Goal: Information Seeking & Learning: Learn about a topic

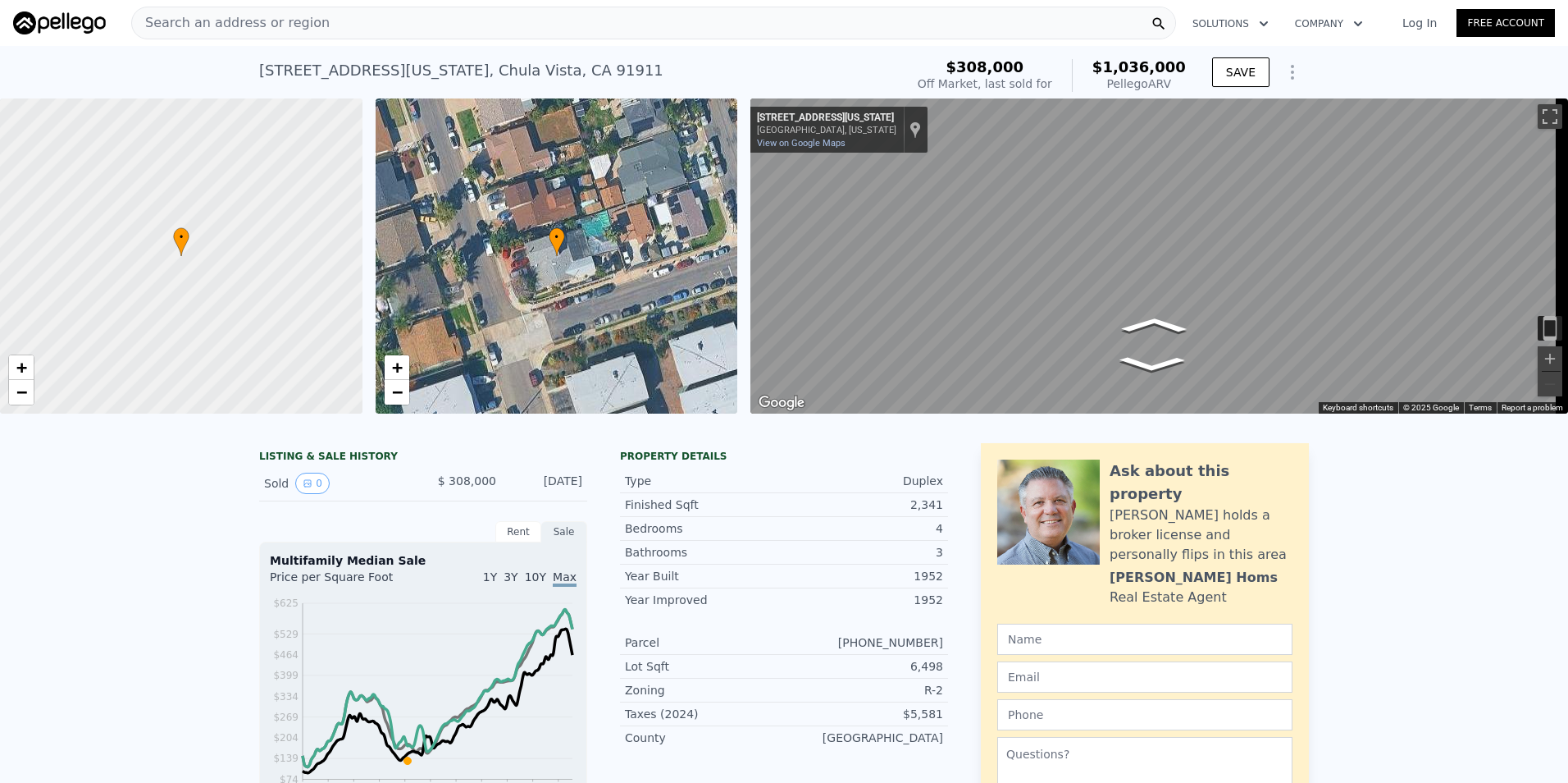
click at [543, 206] on div "• + −" at bounding box center [556, 256] width 362 height 316
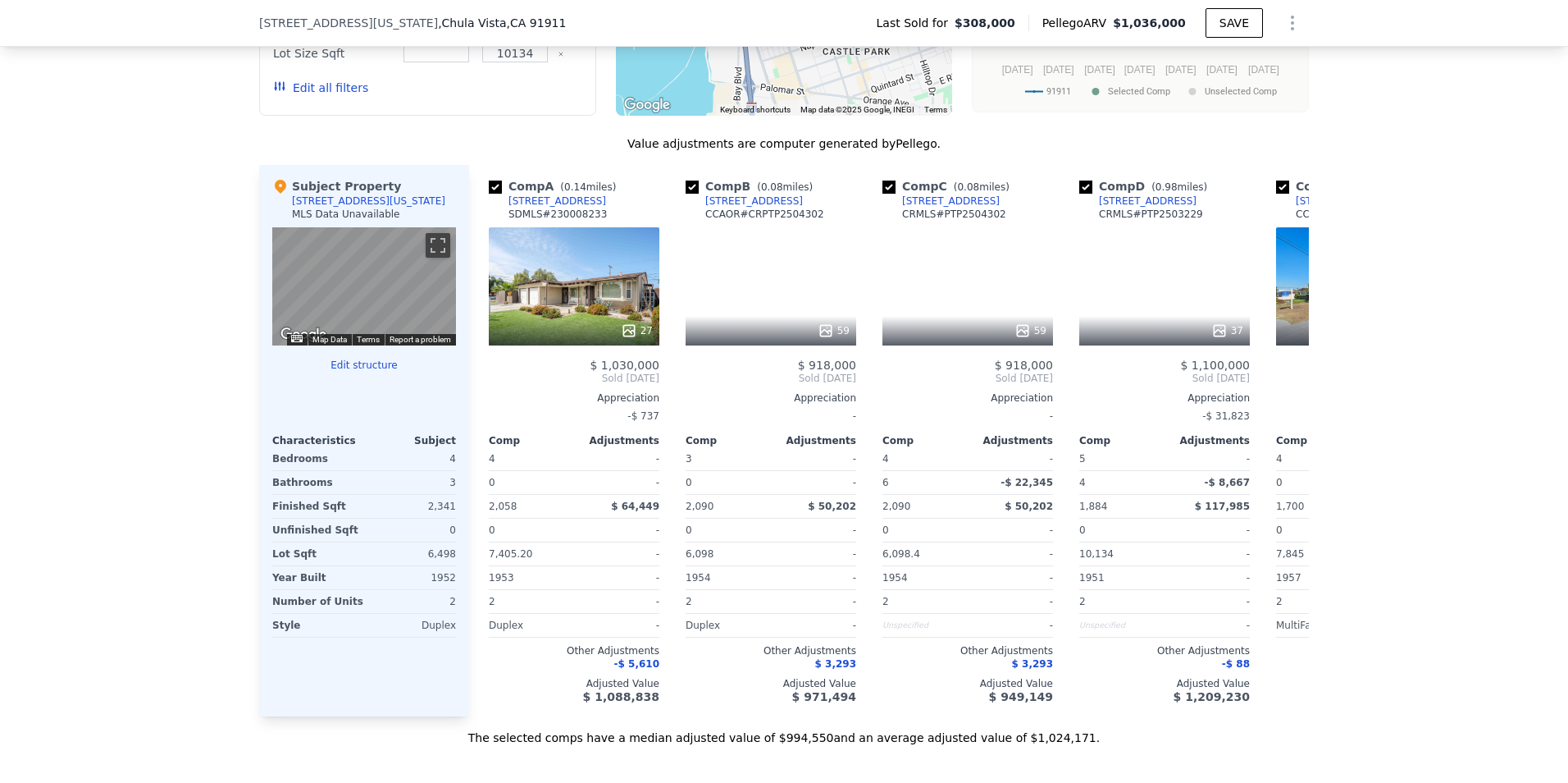
scroll to position [1499, 0]
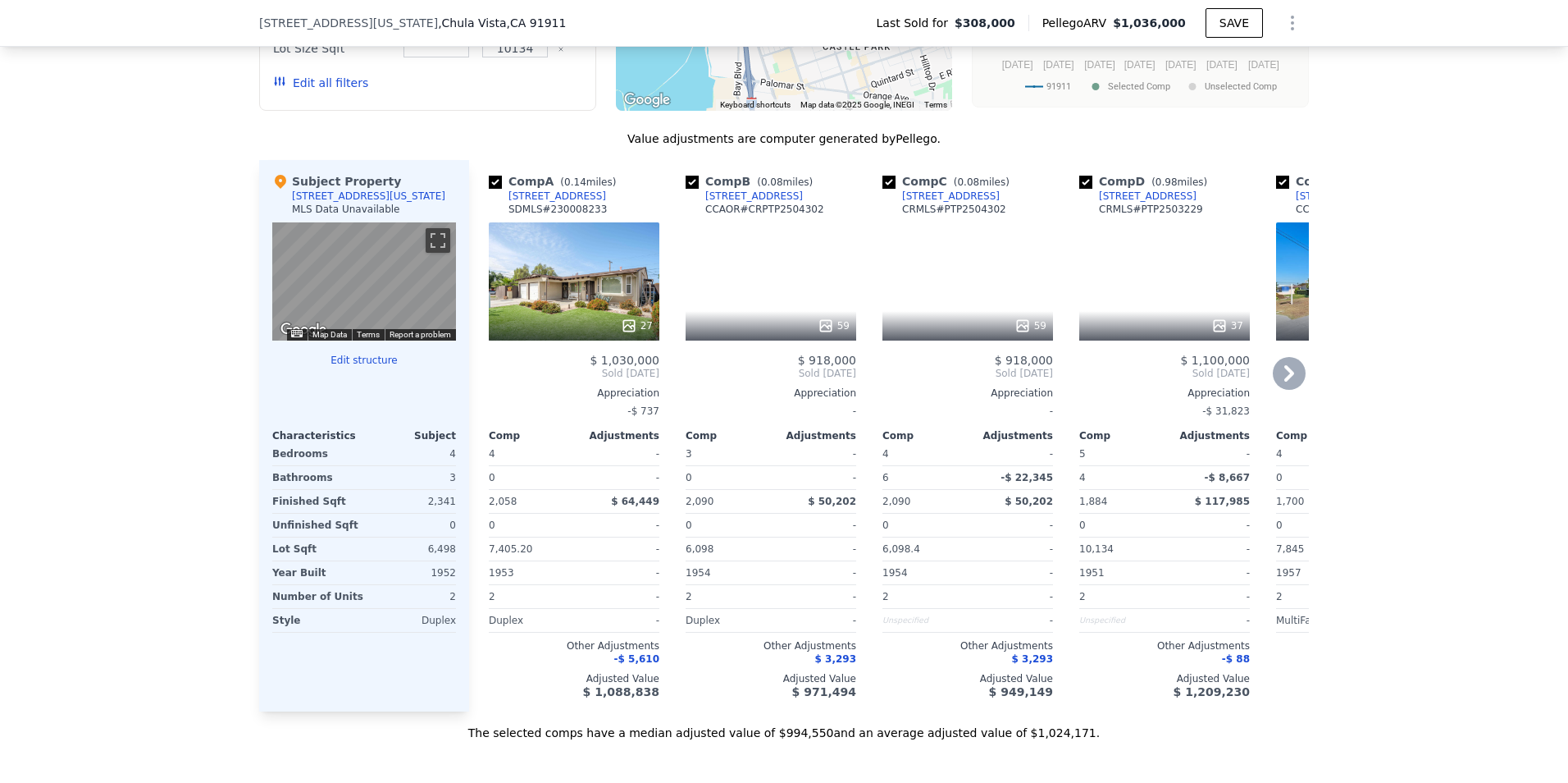
click at [561, 301] on div "27" at bounding box center [574, 281] width 171 height 118
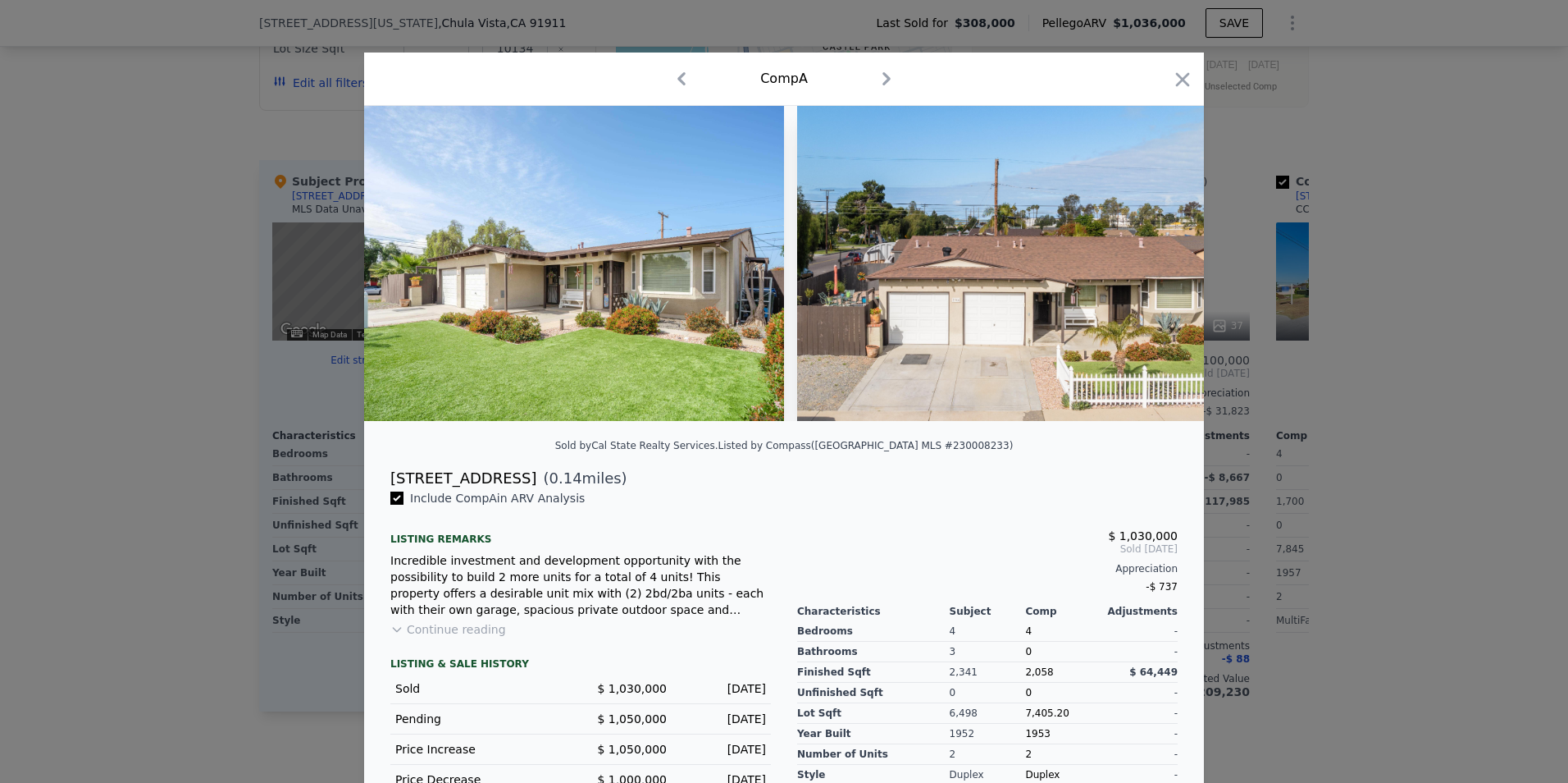
scroll to position [92, 0]
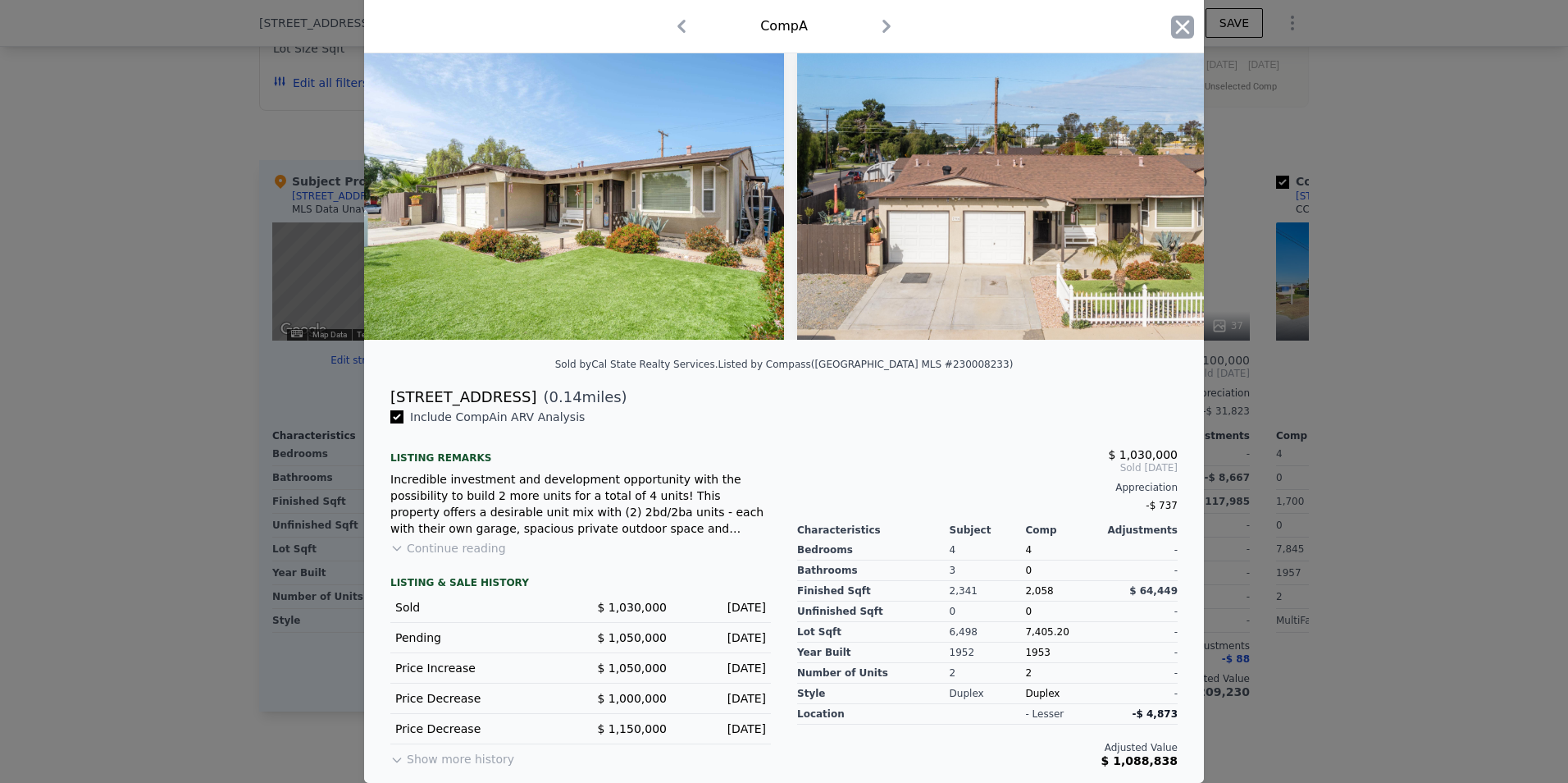
click at [1171, 26] on icon "button" at bounding box center [1182, 27] width 23 height 23
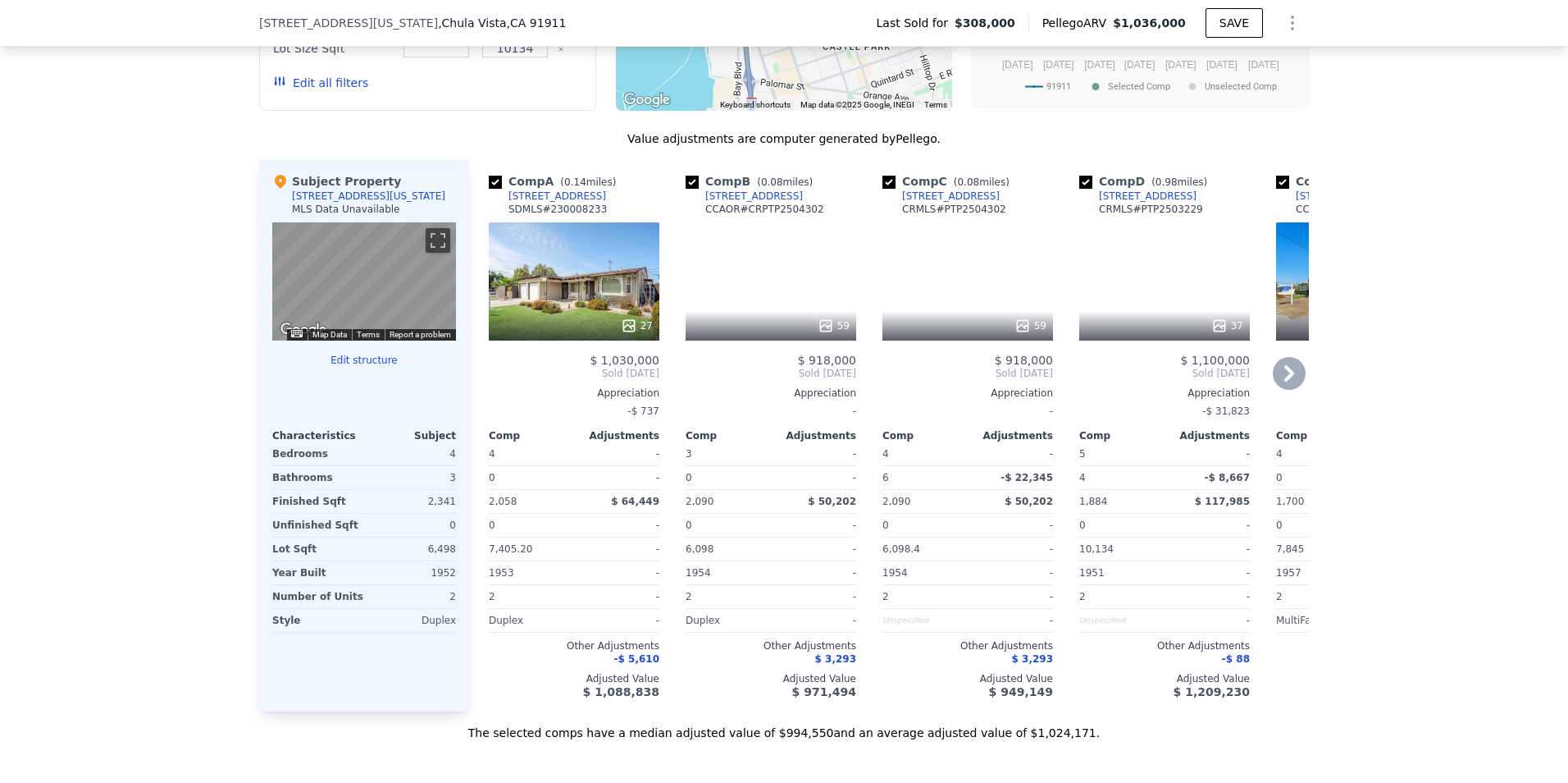
click at [745, 202] on div "[STREET_ADDRESS]" at bounding box center [754, 196] width 97 height 13
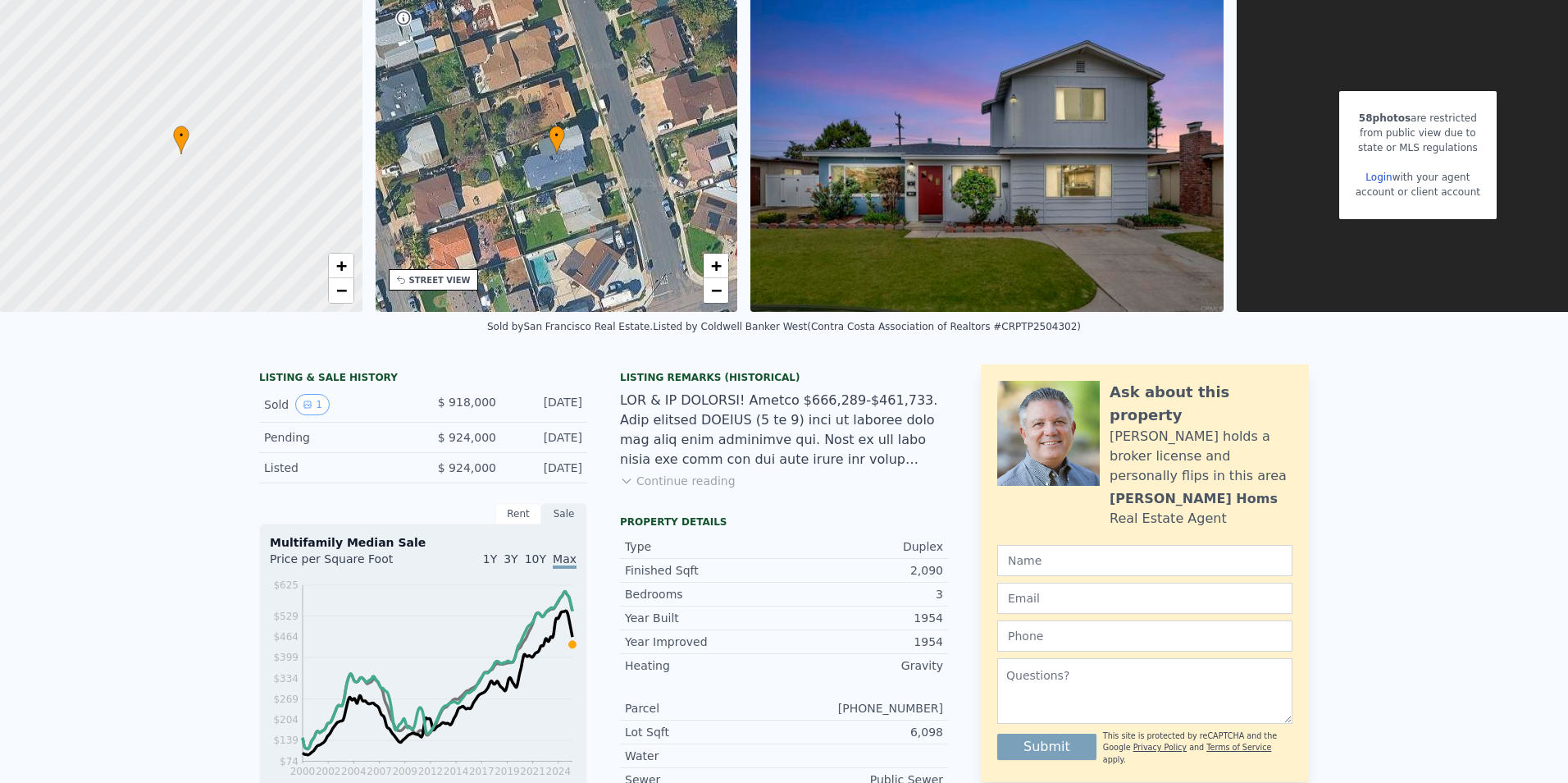
scroll to position [6, 0]
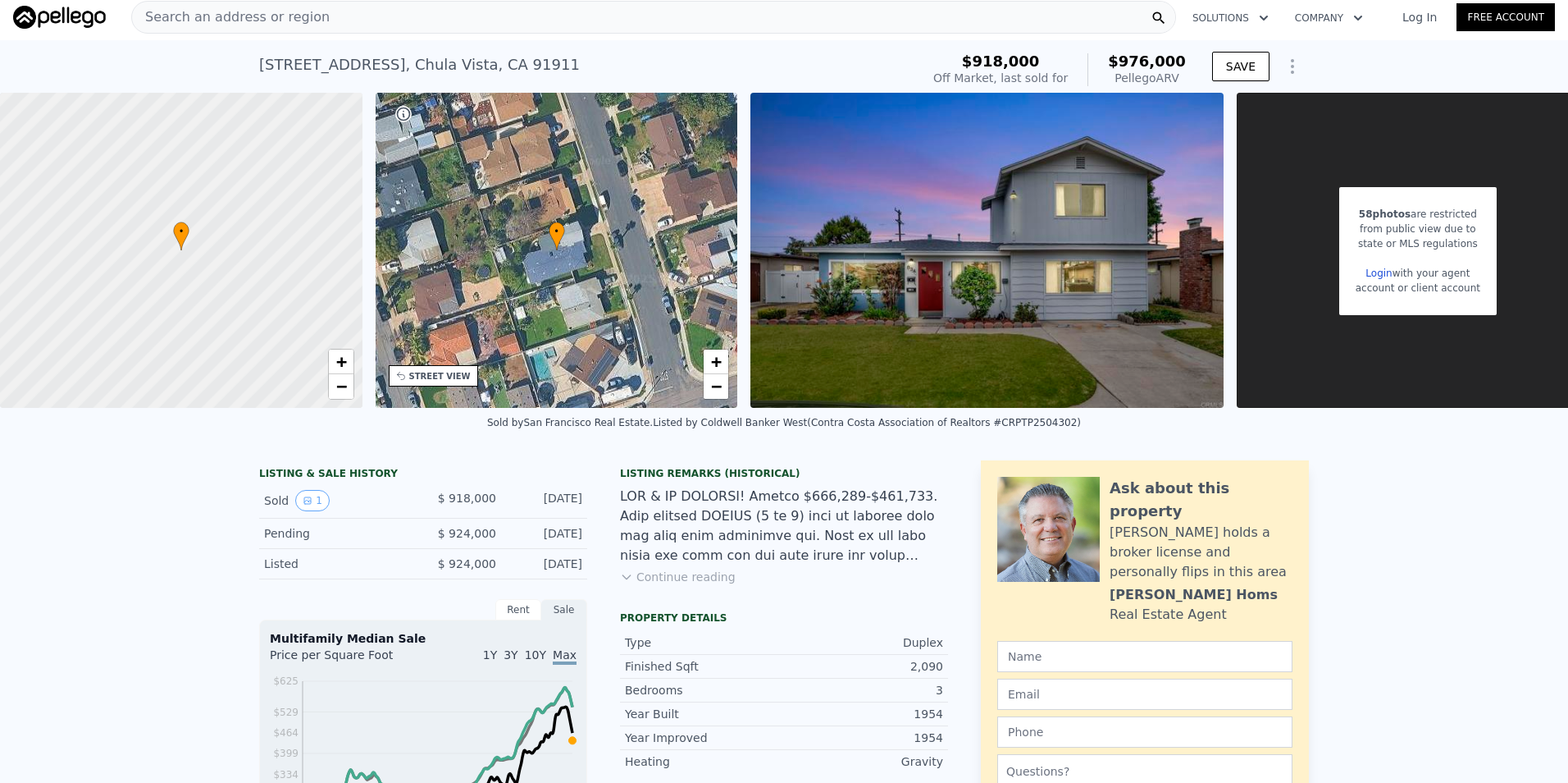
click at [1154, 304] on img at bounding box center [987, 250] width 473 height 316
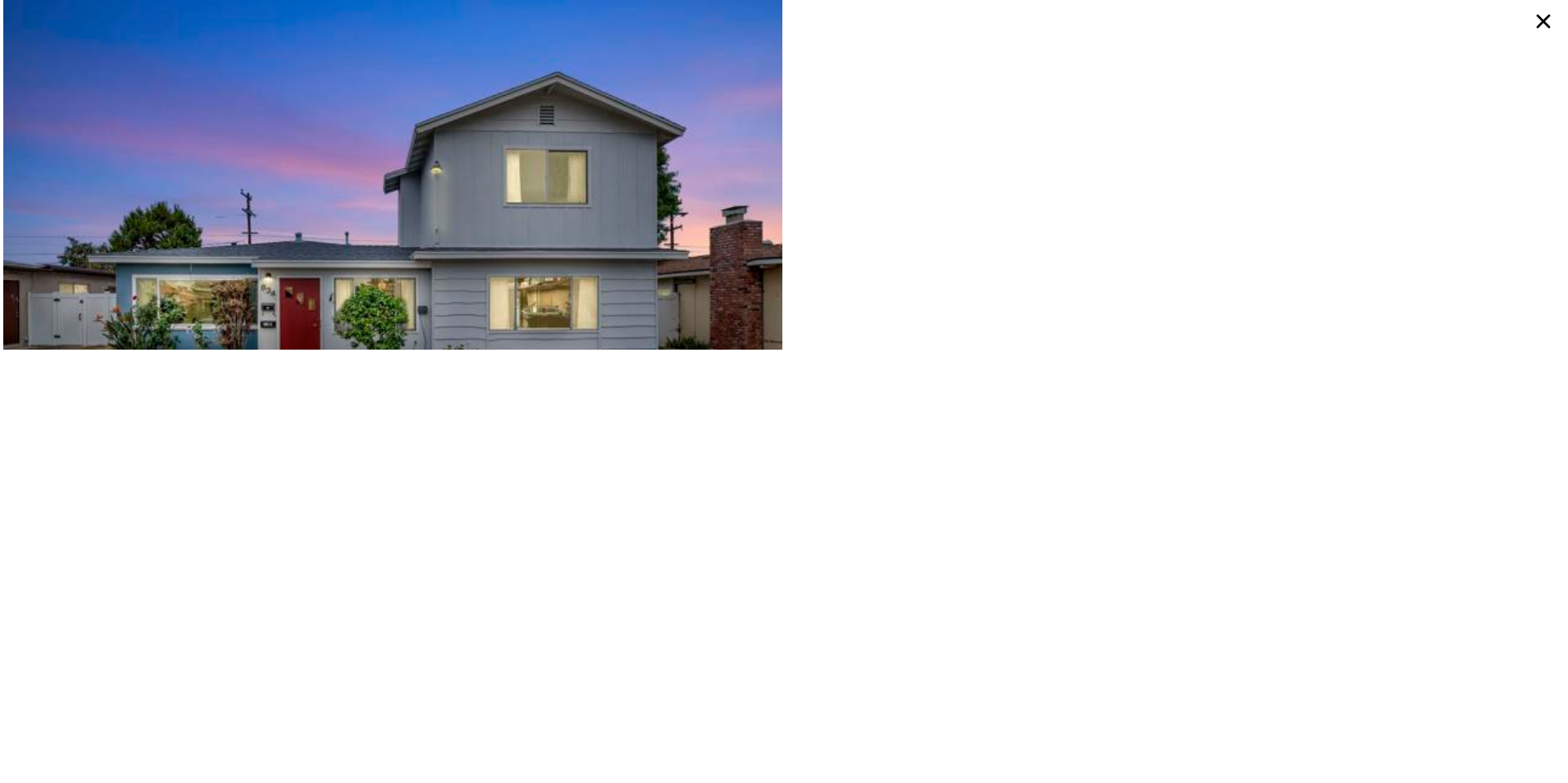
click at [666, 231] on img at bounding box center [393, 259] width 780 height 519
